Goal: Task Accomplishment & Management: Complete application form

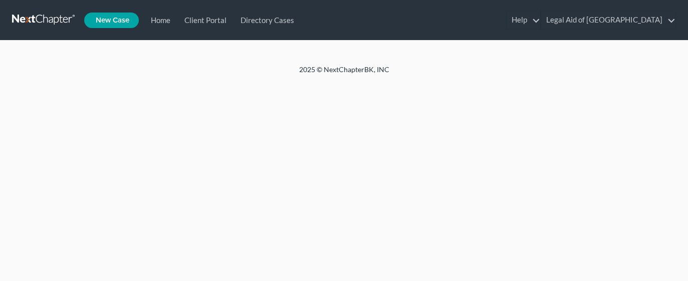
click at [113, 22] on new-legal-case-button "New Case" at bounding box center [111, 21] width 55 height 16
click at [164, 23] on link "Home" at bounding box center [159, 20] width 34 height 18
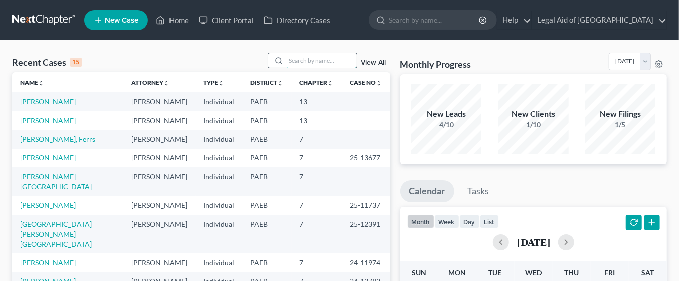
click at [308, 59] on input "search" at bounding box center [321, 60] width 70 height 15
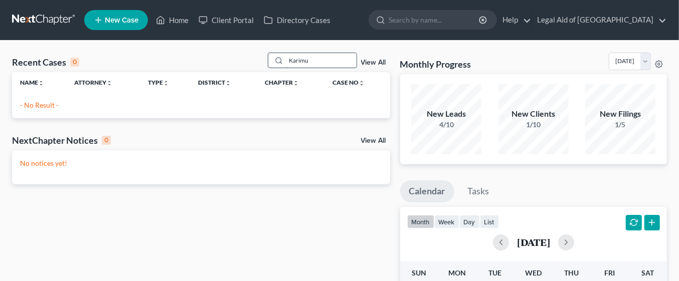
type input "Karimu"
click at [39, 106] on p "- No Result -" at bounding box center [201, 105] width 362 height 10
click at [124, 19] on span "New Case" at bounding box center [122, 21] width 34 height 8
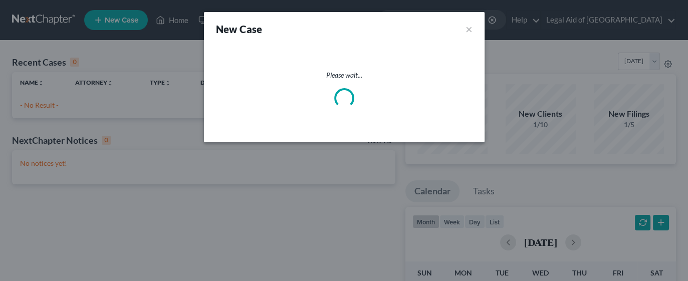
select select "67"
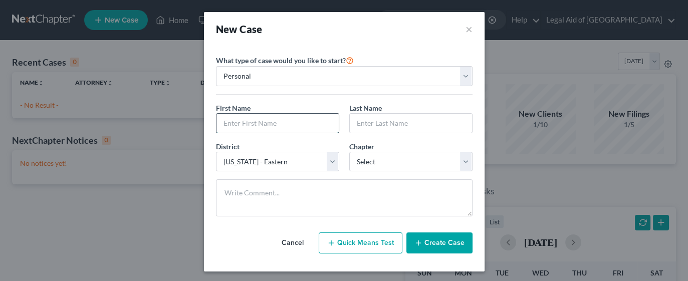
click at [307, 123] on input "text" at bounding box center [278, 123] width 122 height 19
type input "Karimu"
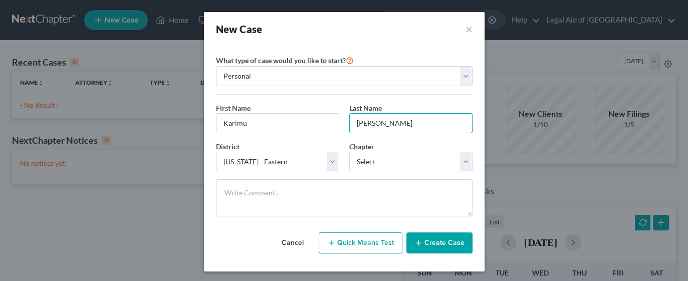
type input "[PERSON_NAME]"
click at [457, 160] on select "Select 7 11 12 13" at bounding box center [410, 162] width 123 height 20
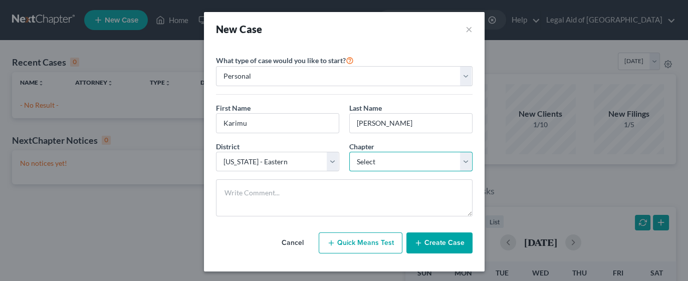
select select "3"
click at [349, 152] on select "Select 7 11 12 13" at bounding box center [410, 162] width 123 height 20
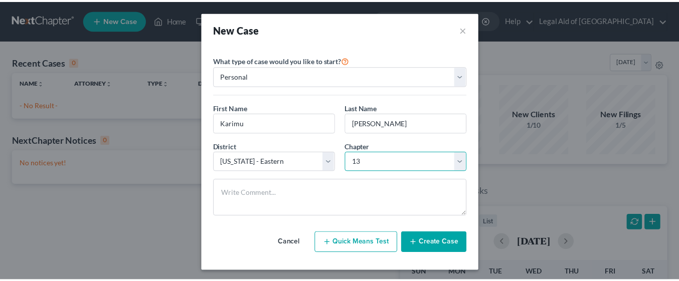
scroll to position [1, 0]
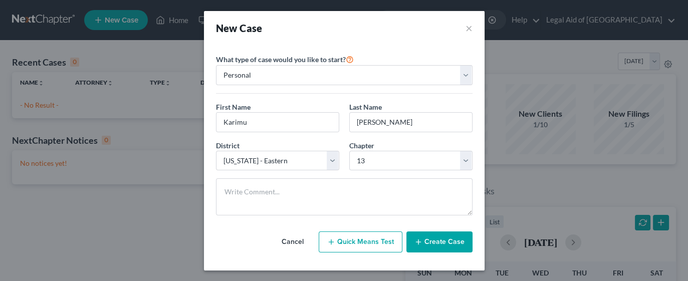
click at [436, 245] on button "Create Case" at bounding box center [440, 242] width 66 height 21
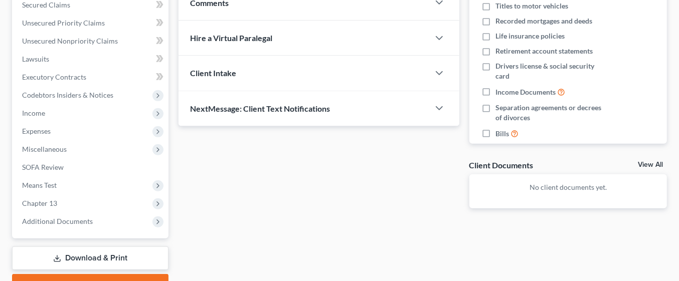
scroll to position [218, 0]
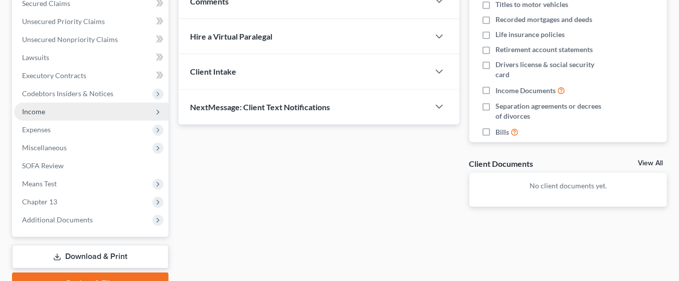
click at [48, 107] on span "Income" at bounding box center [91, 112] width 154 height 18
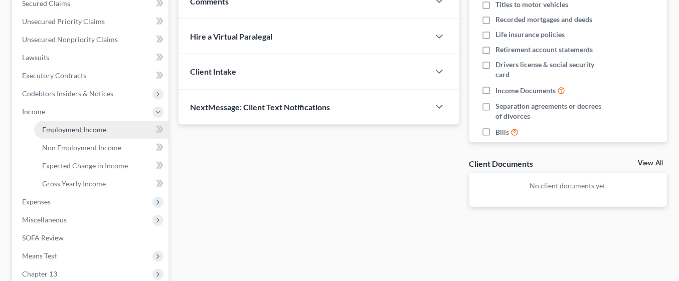
click at [102, 123] on link "Employment Income" at bounding box center [101, 130] width 134 height 18
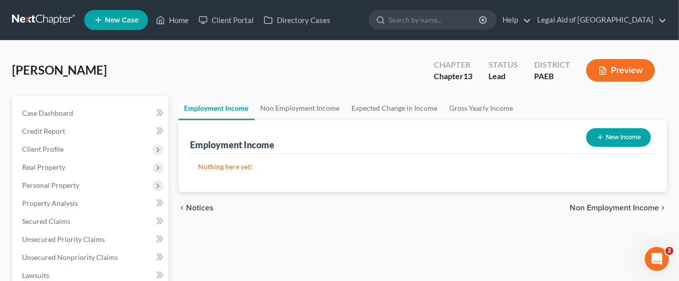
click at [629, 140] on button "New Income" at bounding box center [618, 137] width 65 height 19
select select "0"
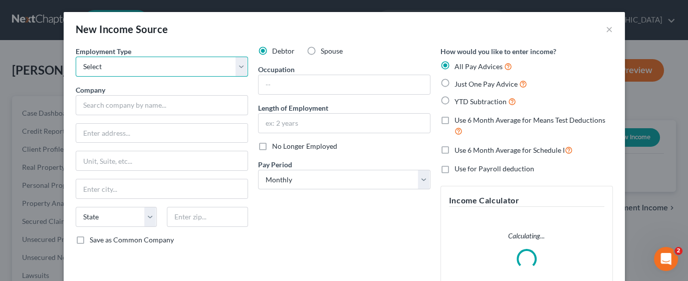
click at [233, 64] on select "Select Full or [DEMOGRAPHIC_DATA] Employment Self Employment" at bounding box center [162, 67] width 172 height 20
select select "0"
click at [76, 57] on select "Select Full or [DEMOGRAPHIC_DATA] Employment Self Employment" at bounding box center [162, 67] width 172 height 20
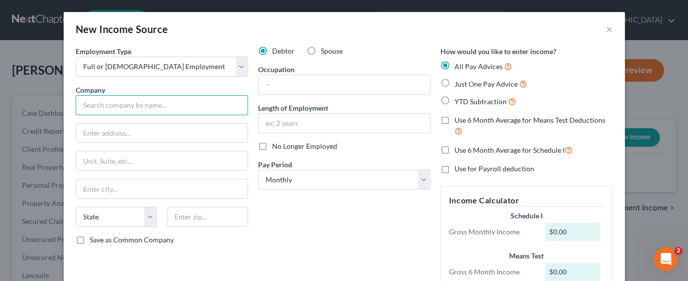
click at [143, 107] on input "text" at bounding box center [162, 105] width 172 height 20
type input "Family First"
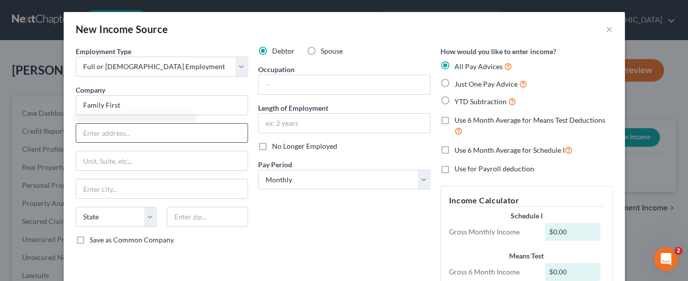
click at [155, 133] on input "text" at bounding box center [161, 133] width 171 height 19
type input "[STREET_ADDRESS]"
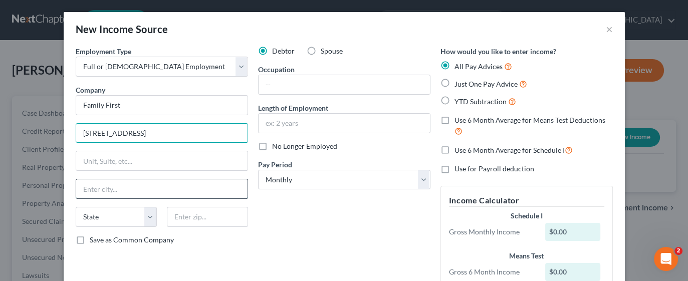
click at [119, 190] on input "text" at bounding box center [161, 188] width 171 height 19
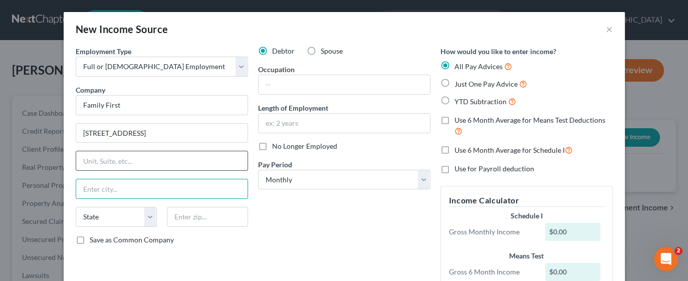
click at [128, 158] on input "text" at bounding box center [161, 160] width 171 height 19
type input "Suite 205"
click at [124, 183] on input "text" at bounding box center [161, 188] width 171 height 19
type input "[GEOGRAPHIC_DATA]"
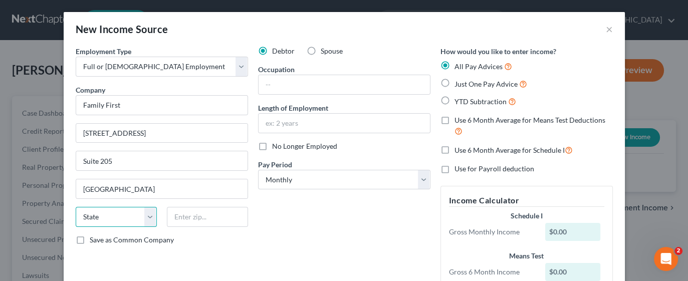
select select "39"
click at [216, 217] on input "text" at bounding box center [207, 217] width 81 height 20
type input "19131"
click at [334, 249] on div "Debtor Spouse Occupation Length of Employment No Longer Employed Pay Period * S…" at bounding box center [344, 183] width 182 height 274
click at [348, 83] on input "text" at bounding box center [344, 84] width 171 height 19
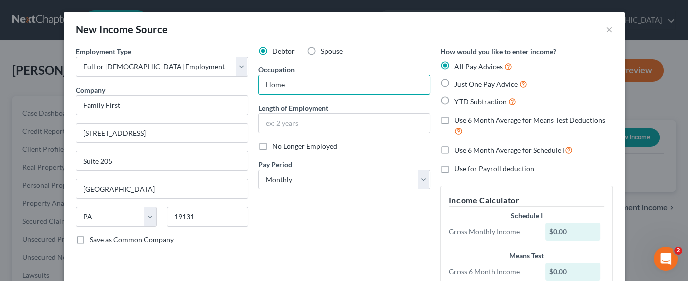
type input "Home Health Aide"
click at [351, 120] on input "text" at bounding box center [344, 123] width 171 height 19
click at [286, 124] on input "text" at bounding box center [344, 123] width 171 height 19
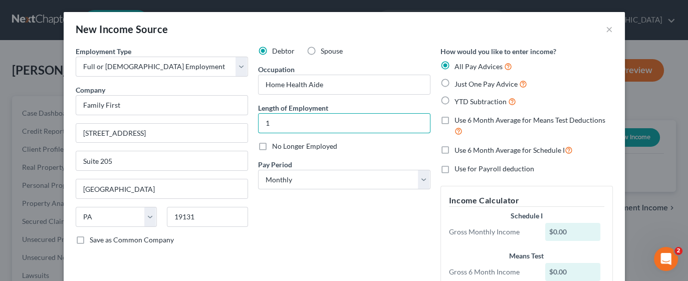
type input "1"
click at [414, 185] on select "Select Monthly Twice Monthly Every Other Week Weekly" at bounding box center [344, 180] width 172 height 20
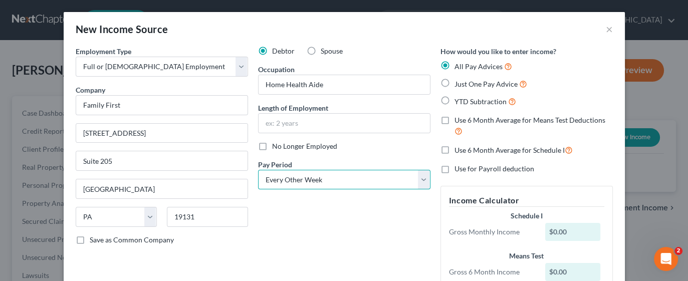
click at [258, 170] on select "Select Monthly Twice Monthly Every Other Week Weekly" at bounding box center [344, 180] width 172 height 20
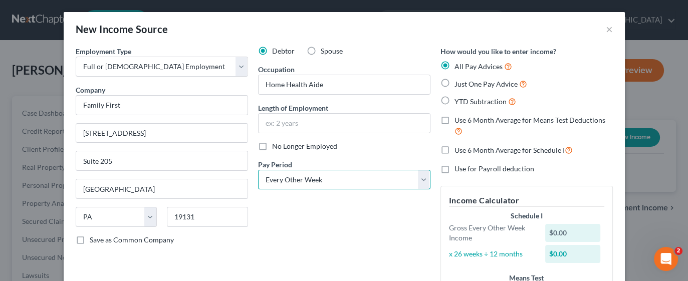
click at [411, 179] on select "Select Monthly Twice Monthly Every Other Week Weekly" at bounding box center [344, 180] width 172 height 20
select select "1"
click at [258, 170] on select "Select Monthly Twice Monthly Every Other Week Weekly" at bounding box center [344, 180] width 172 height 20
